Goal: Information Seeking & Learning: Learn about a topic

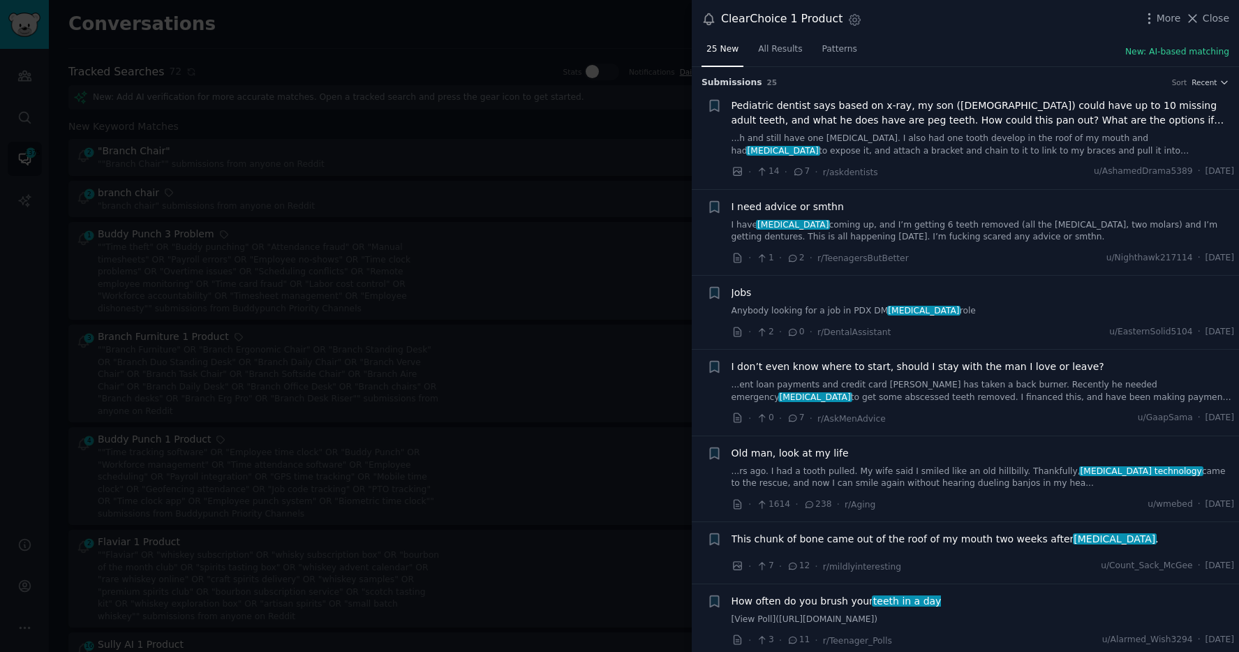
click at [568, 122] on div at bounding box center [619, 326] width 1239 height 652
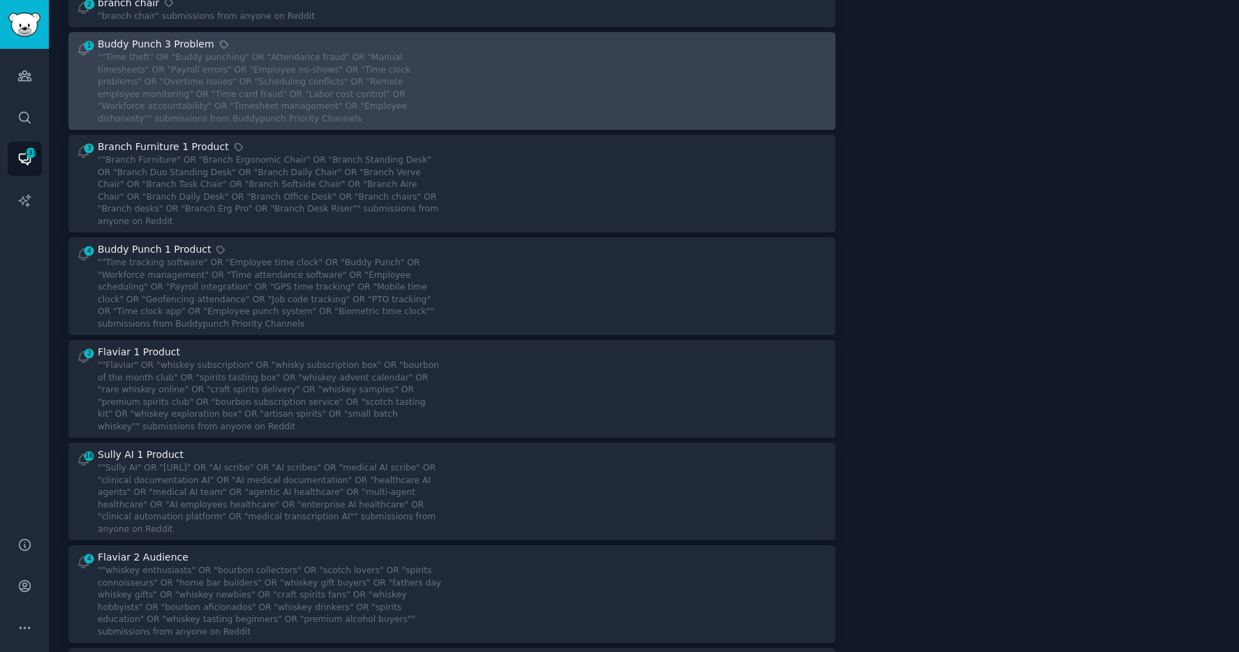
scroll to position [209, 0]
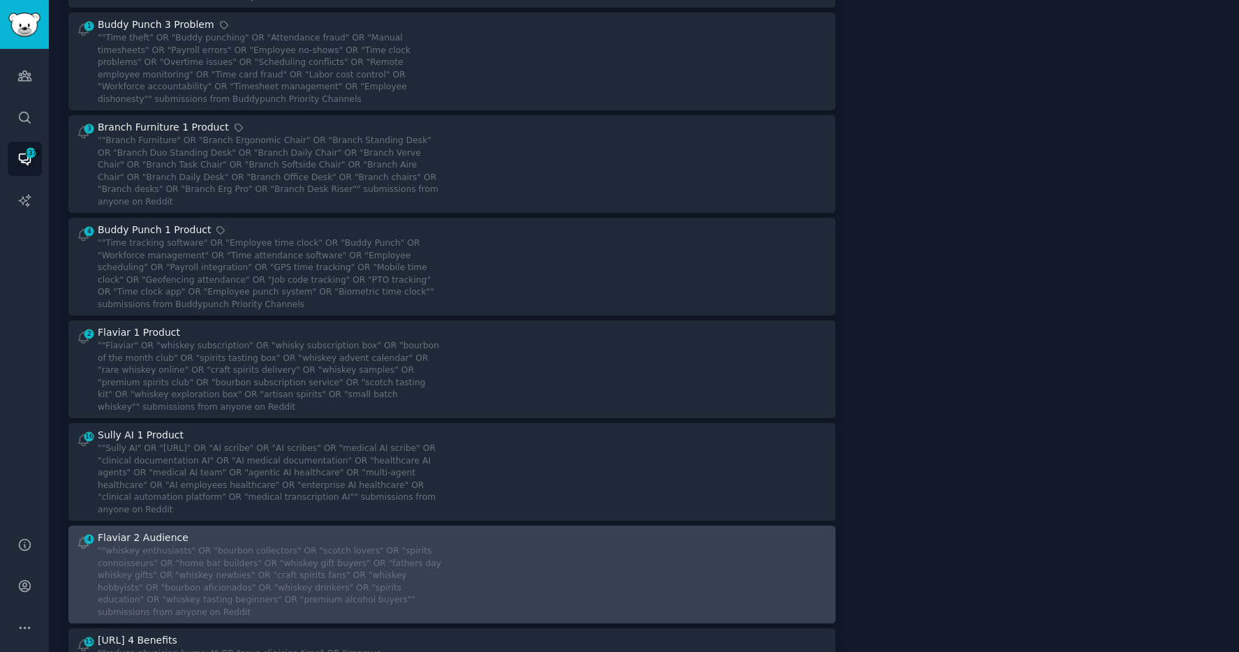
click at [497, 573] on div at bounding box center [645, 575] width 366 height 88
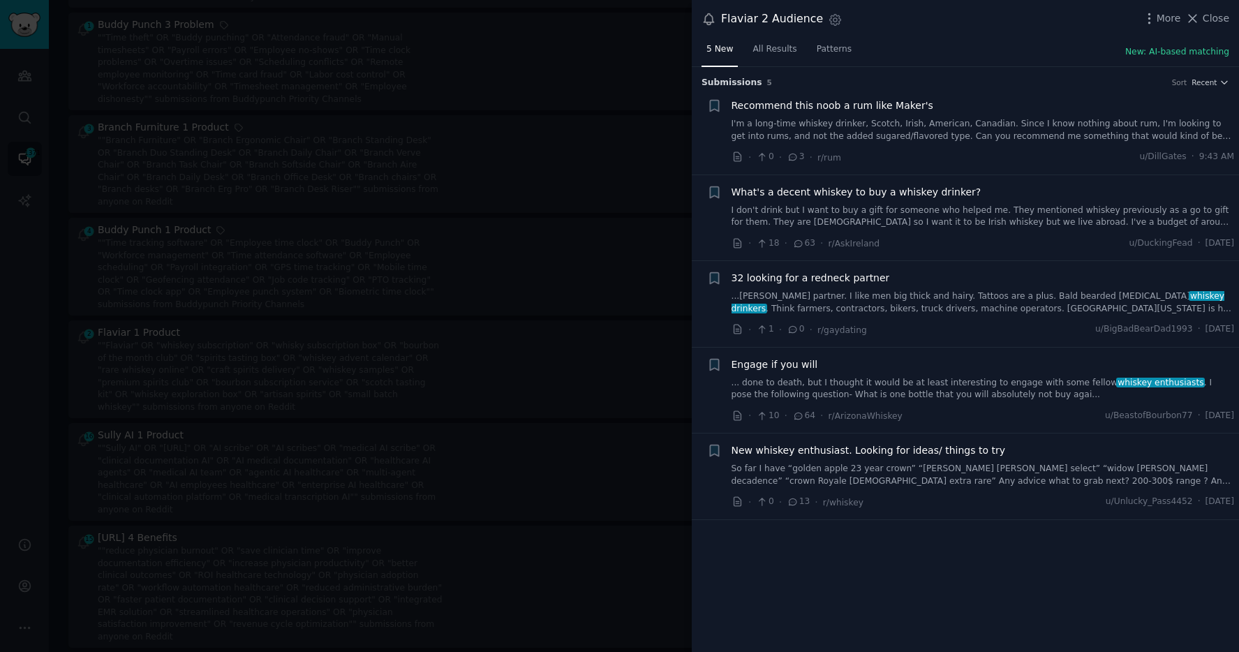
click at [937, 452] on span "New whiskey enthusiast. Looking for ideas/ things to try" at bounding box center [869, 450] width 274 height 15
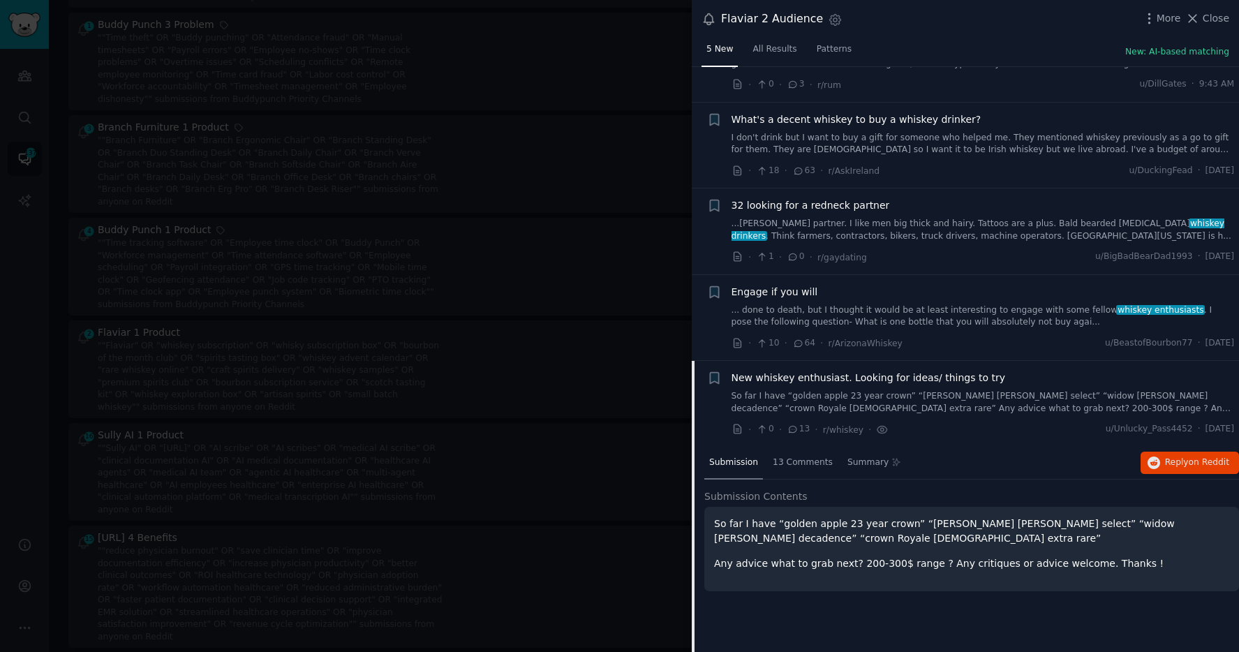
scroll to position [76, 0]
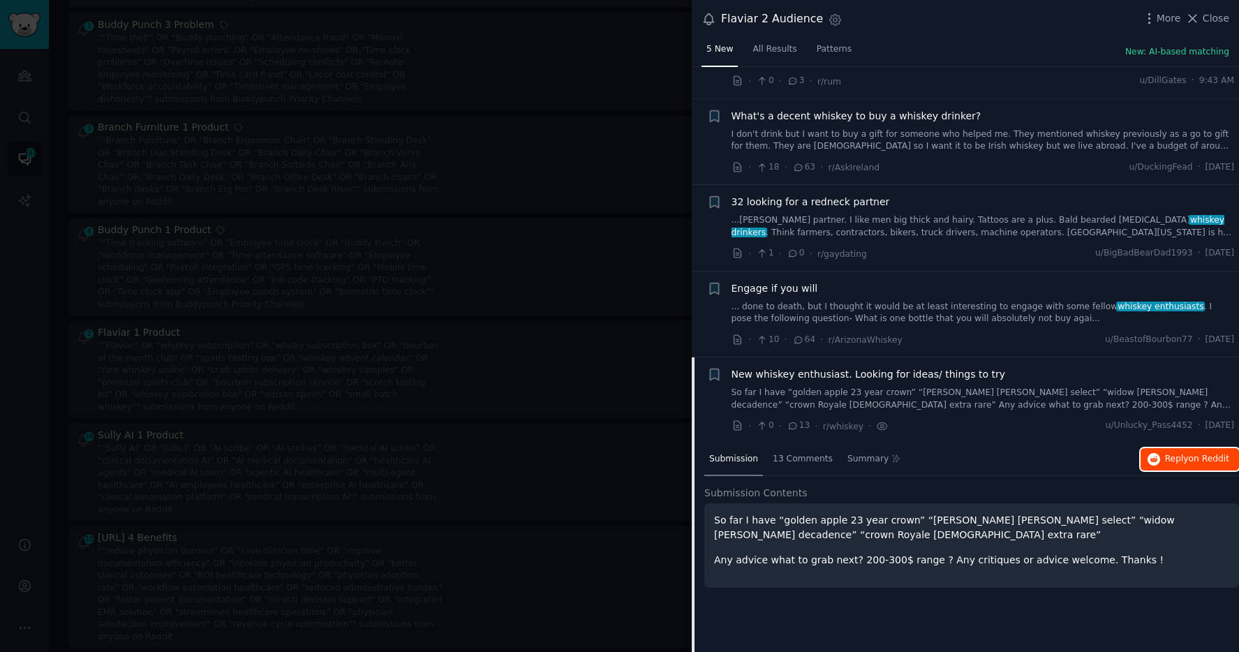
click at [1215, 456] on span "on Reddit" at bounding box center [1209, 459] width 40 height 10
click at [933, 311] on link "... done to death, but I thought it would be at least interesting to engage wit…" at bounding box center [983, 313] width 503 height 24
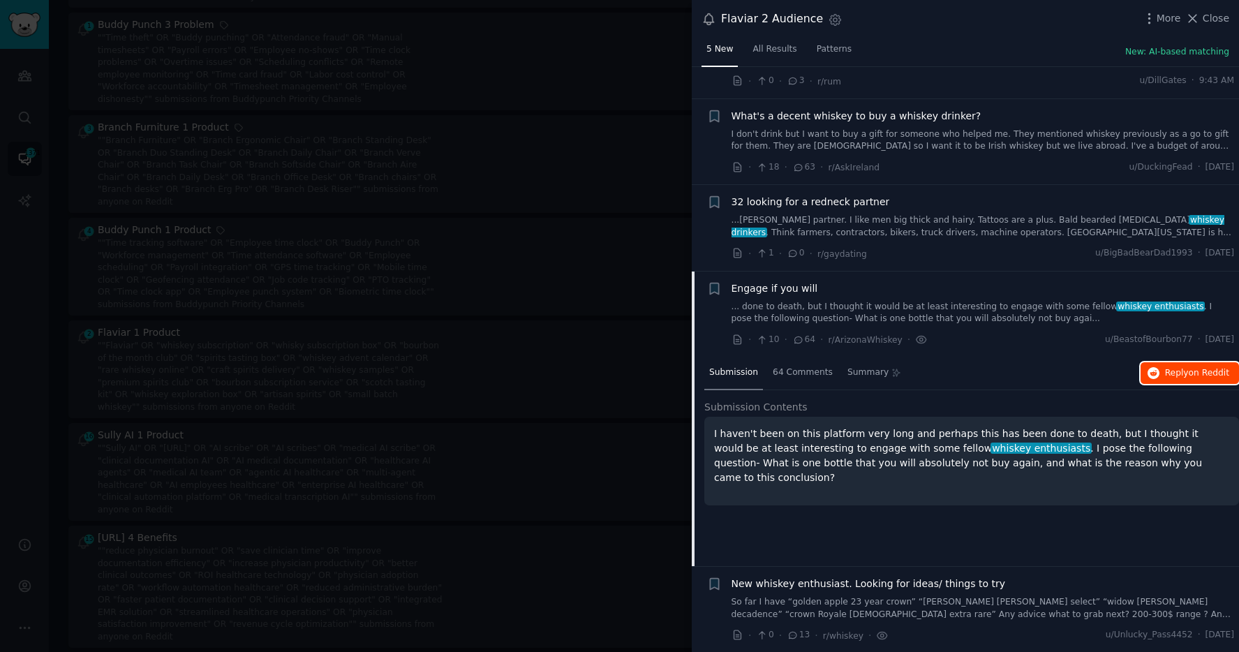
click at [1169, 368] on span "Reply on Reddit" at bounding box center [1197, 373] width 64 height 13
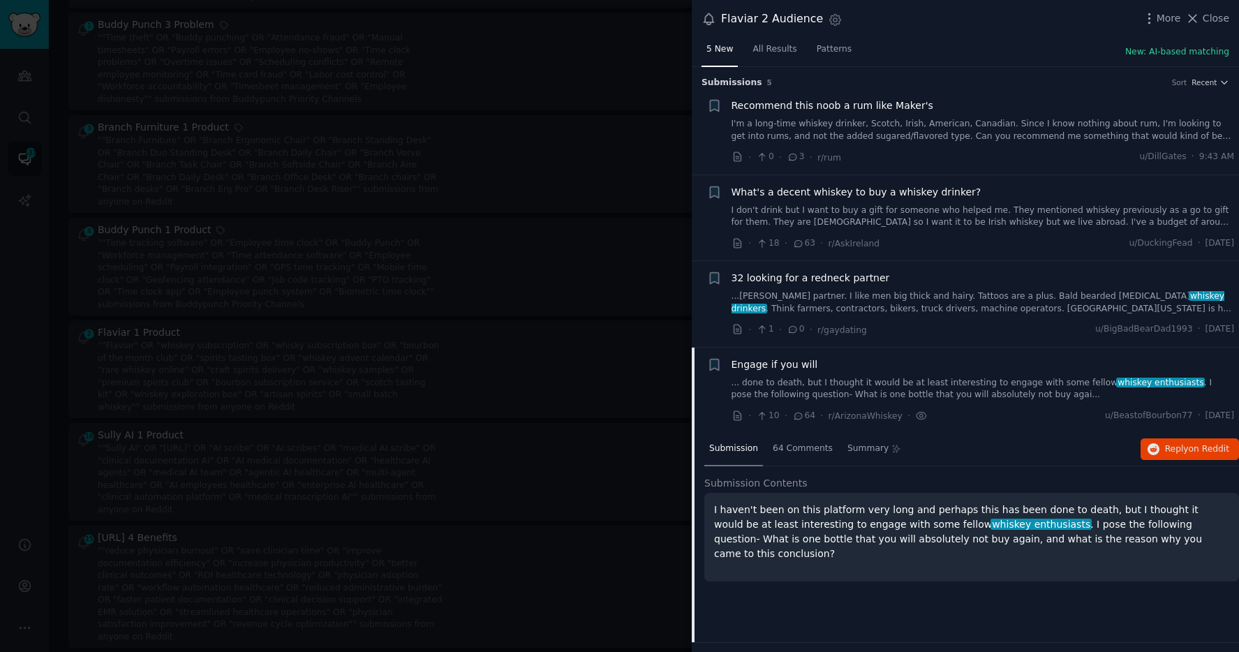
click at [896, 198] on span "What's a decent whiskey to buy a whiskey drinker?" at bounding box center [857, 192] width 250 height 15
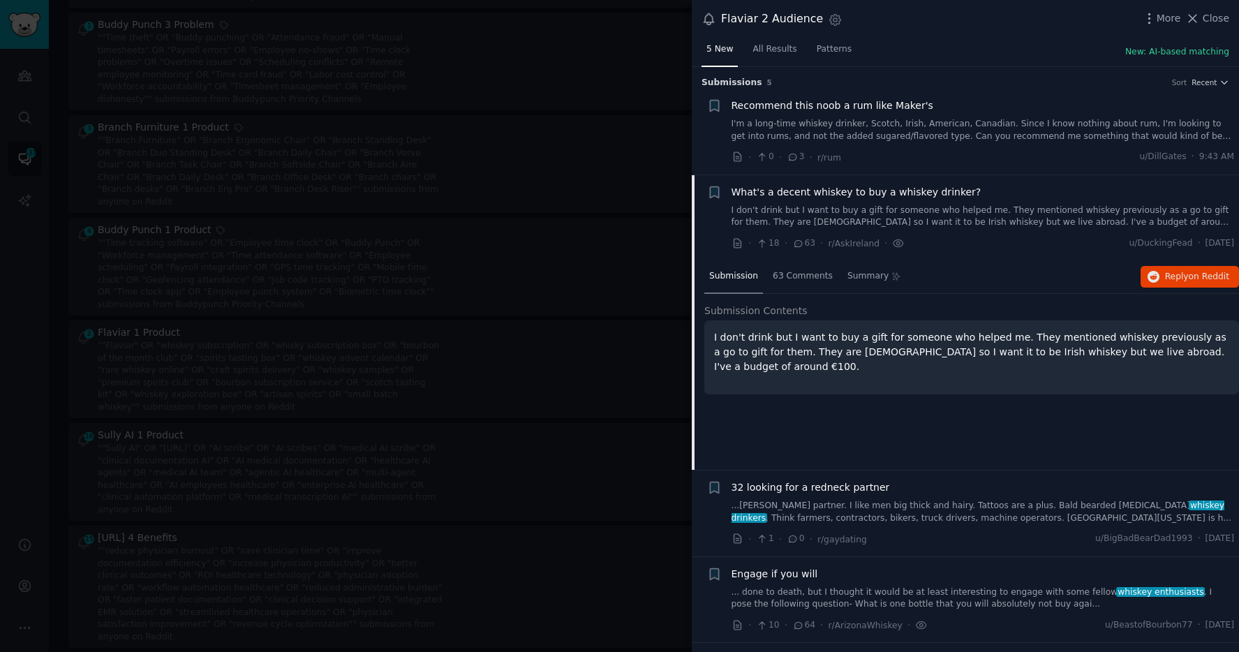
scroll to position [76, 0]
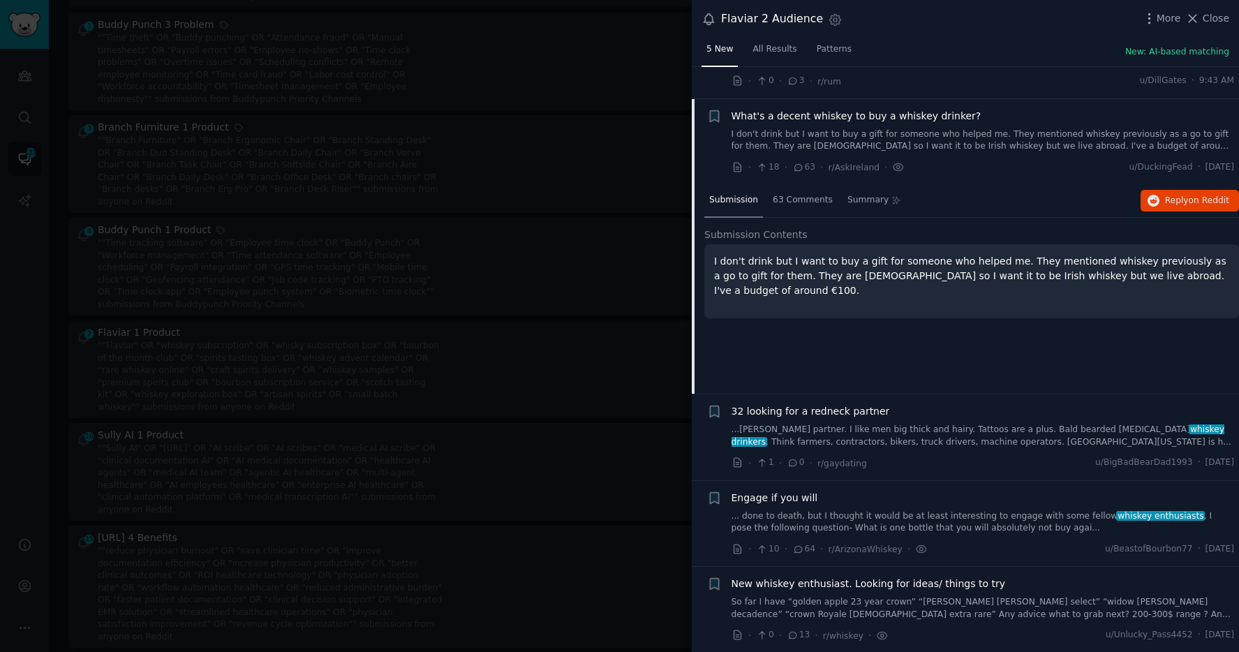
click at [614, 220] on div at bounding box center [619, 326] width 1239 height 652
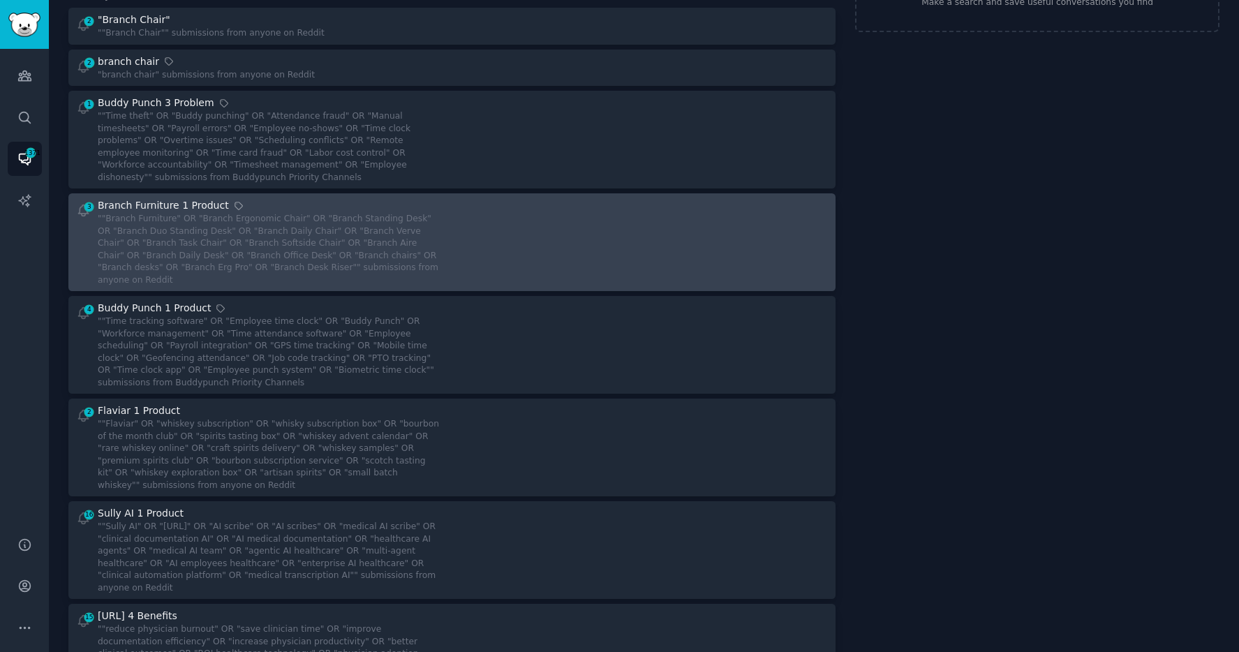
scroll to position [0, 0]
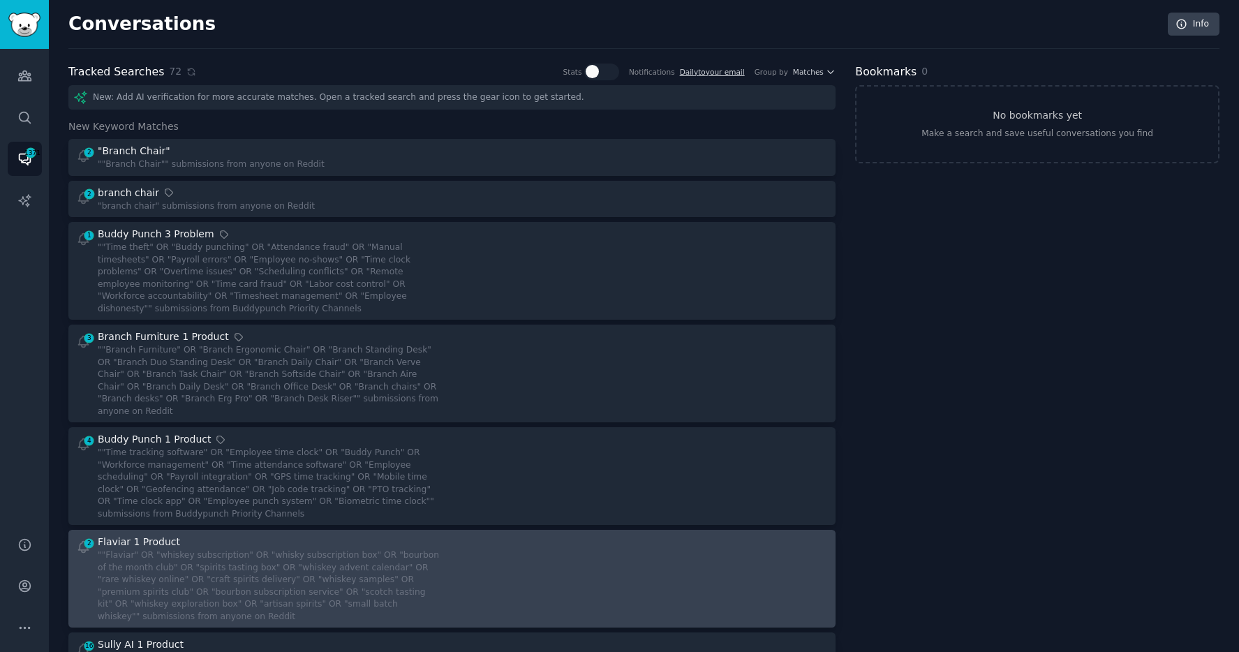
click at [496, 535] on div at bounding box center [645, 579] width 366 height 88
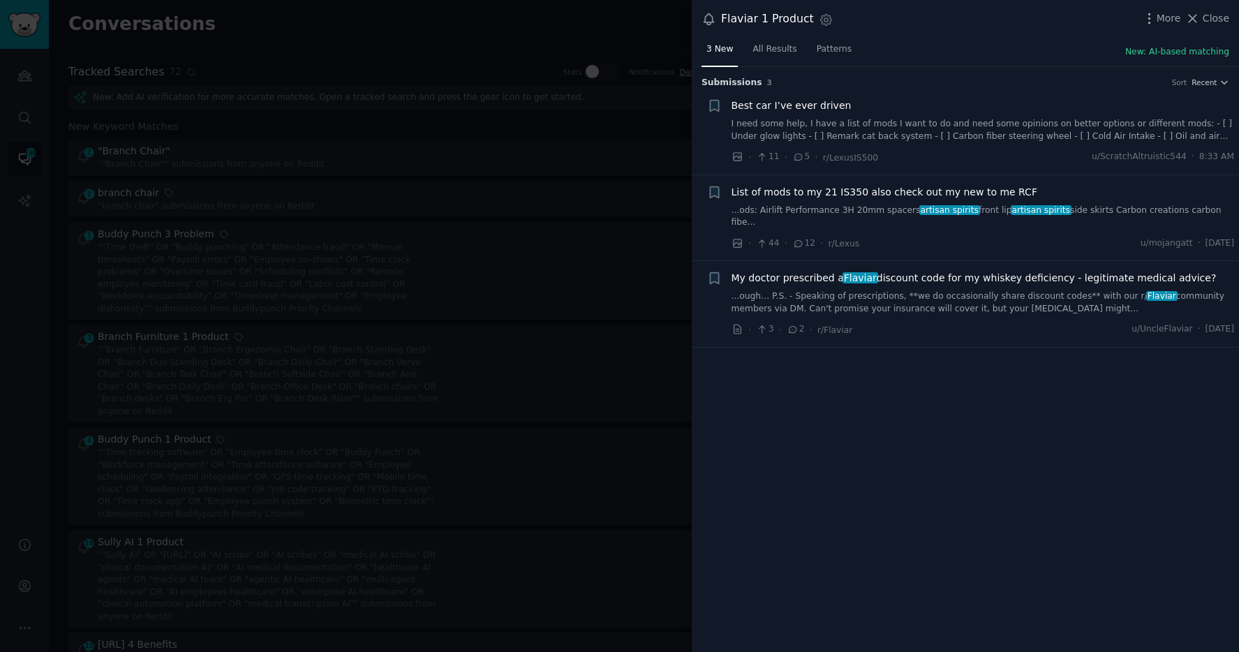
click at [496, 529] on div at bounding box center [619, 326] width 1239 height 652
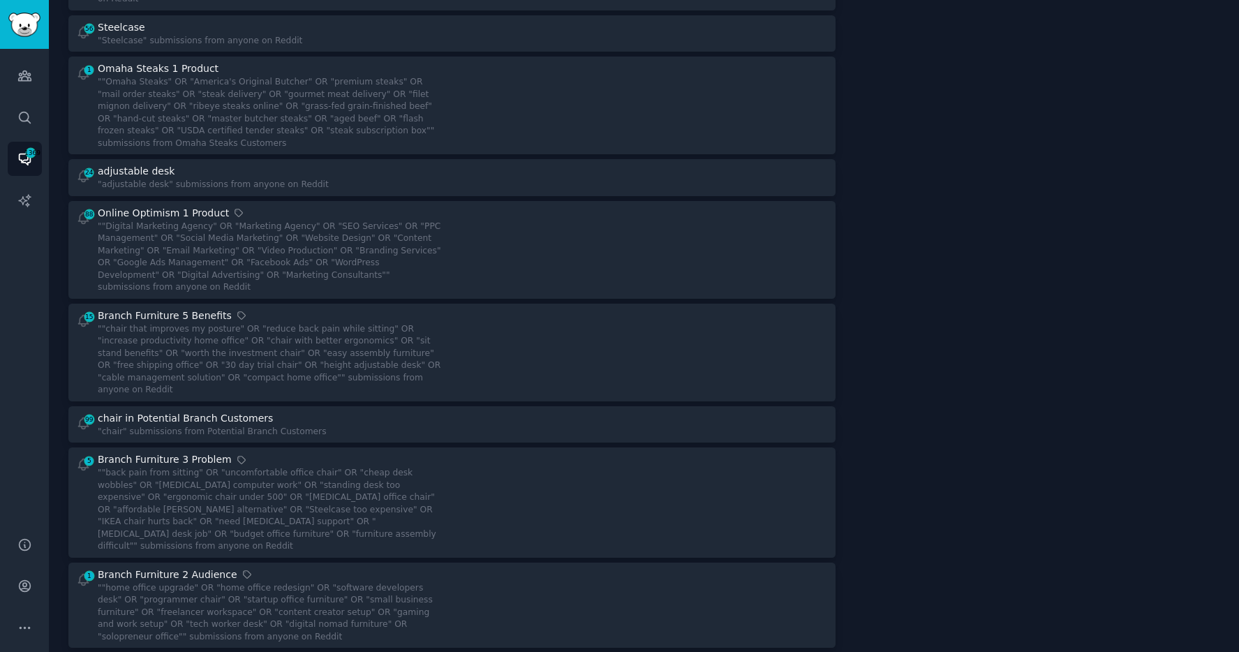
scroll to position [2167, 0]
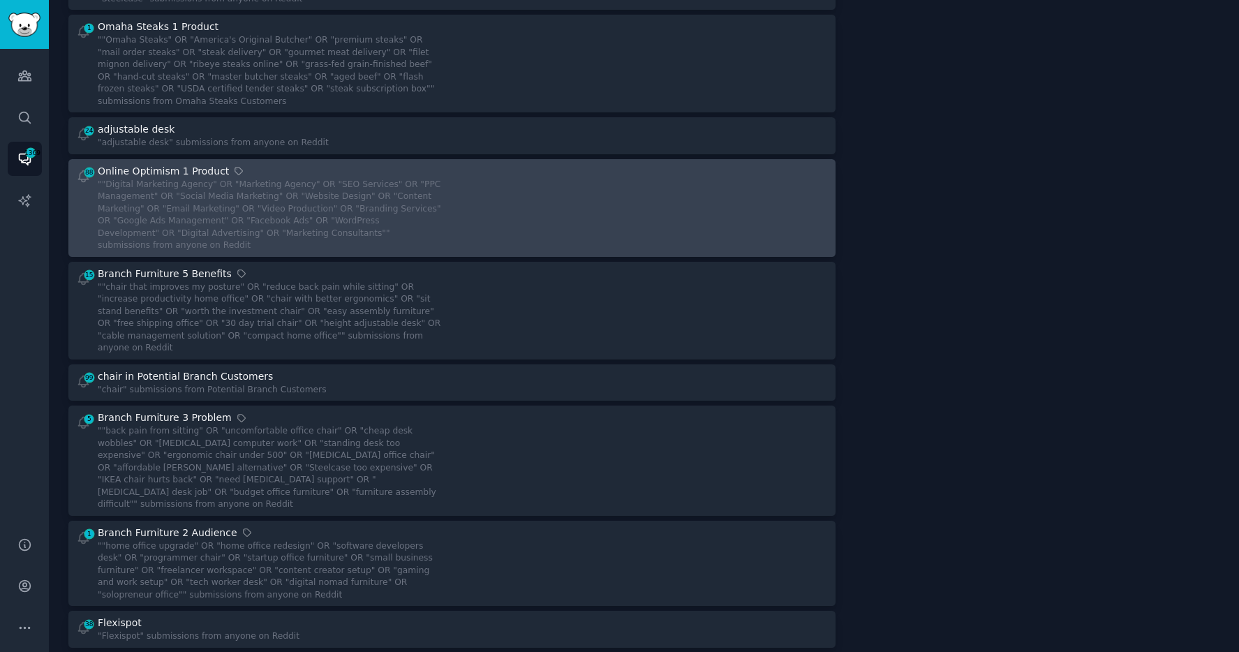
click at [555, 164] on div at bounding box center [645, 208] width 366 height 88
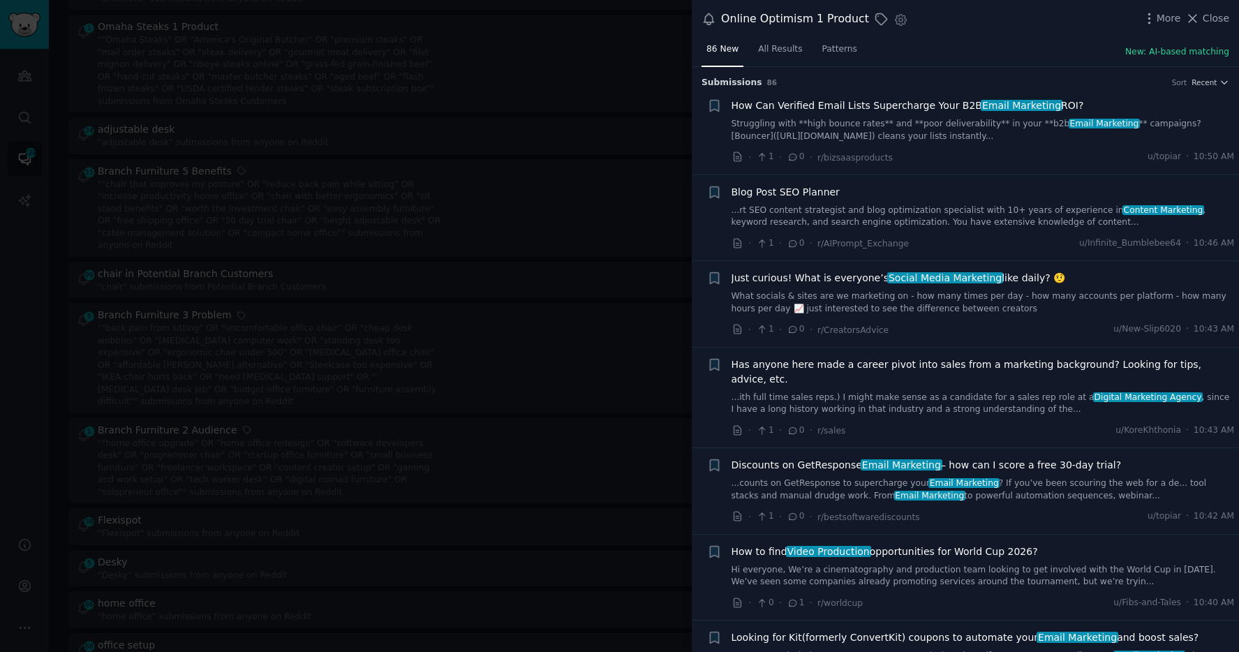
click at [551, 163] on div at bounding box center [619, 326] width 1239 height 652
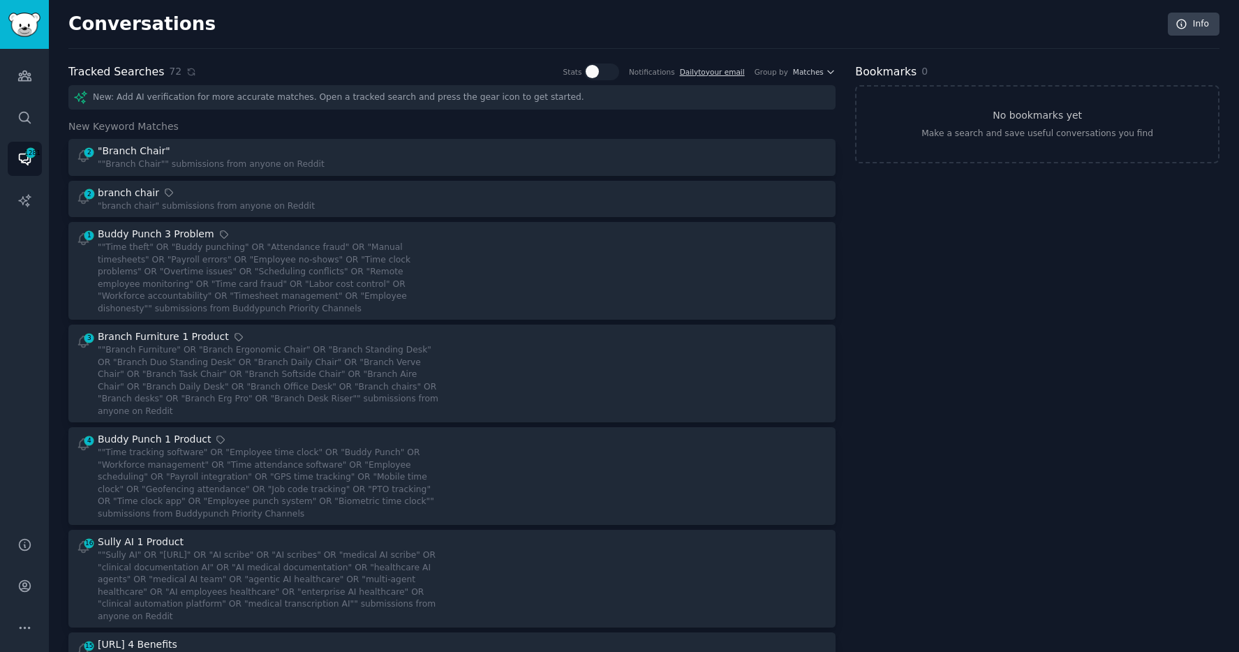
scroll to position [422, 0]
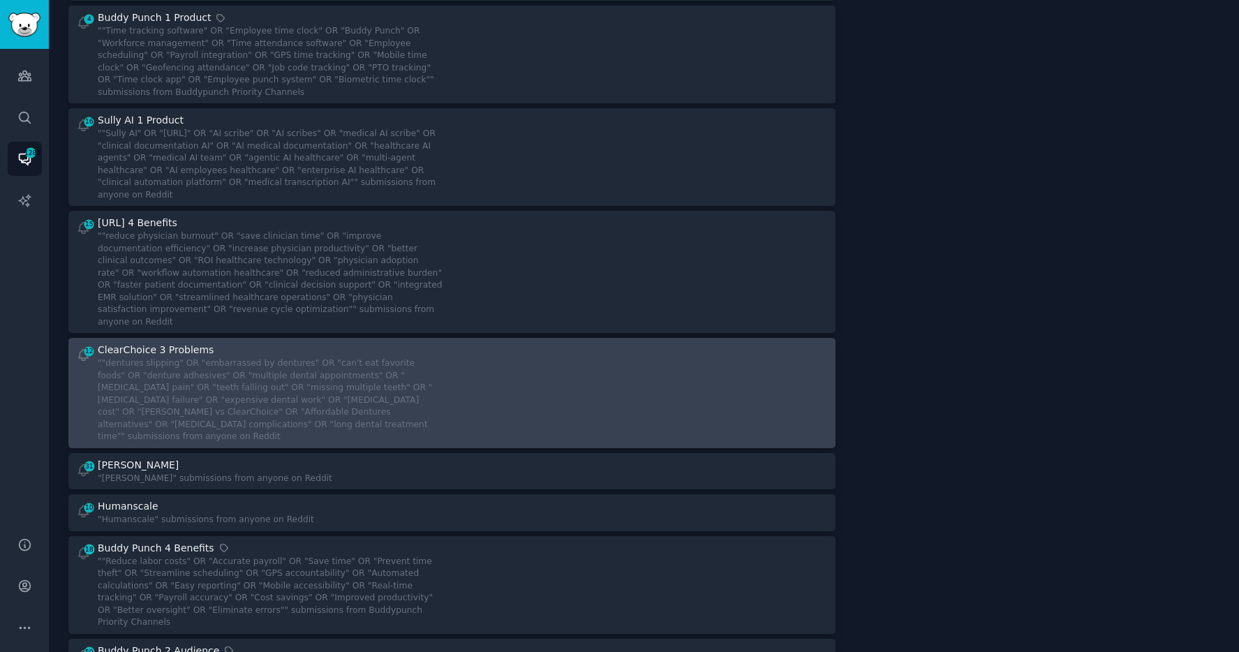
click at [467, 343] on div at bounding box center [645, 393] width 366 height 101
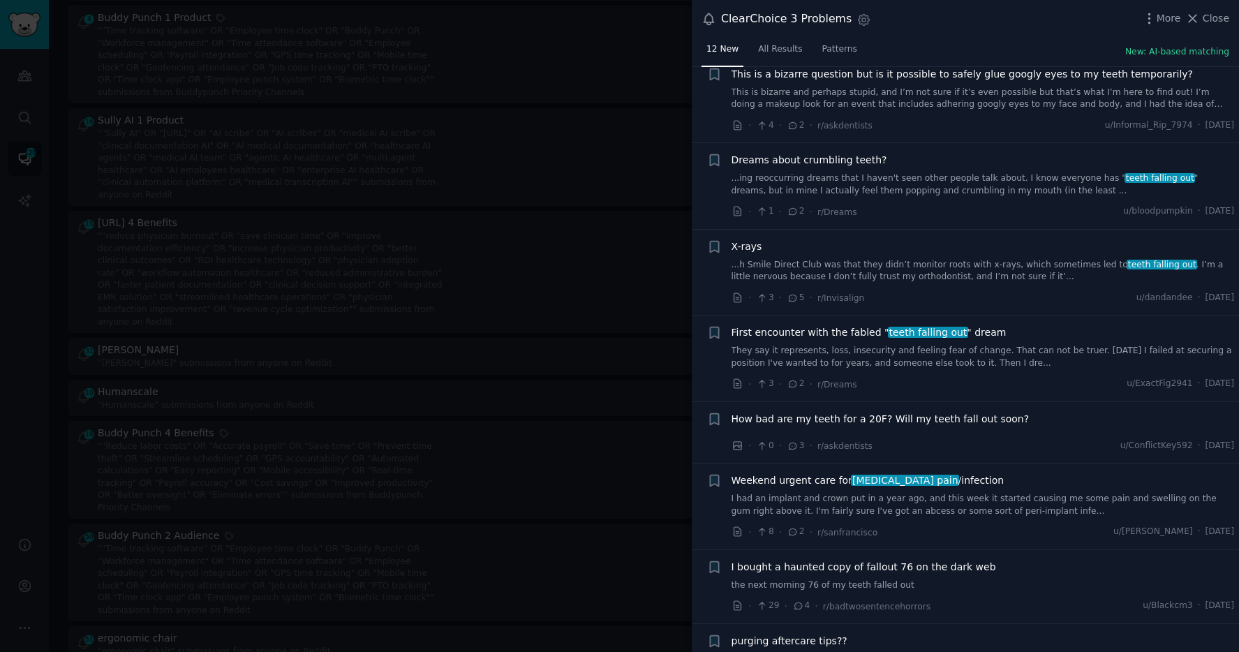
scroll to position [0, 0]
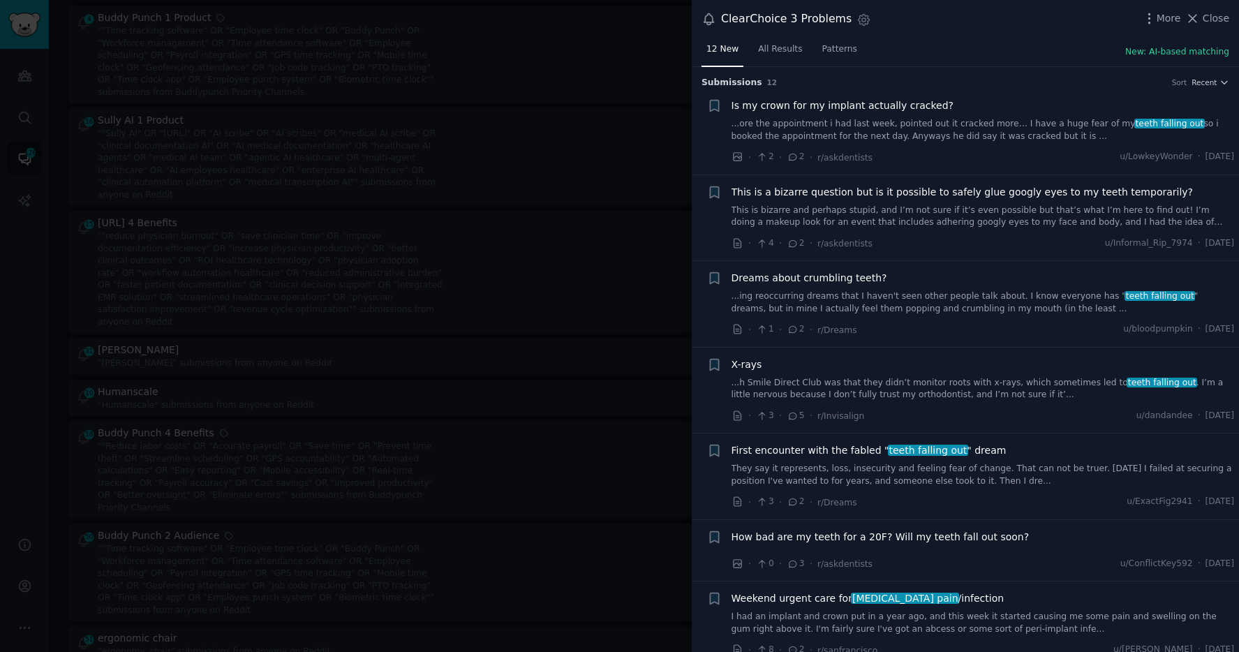
click at [609, 377] on div at bounding box center [619, 326] width 1239 height 652
